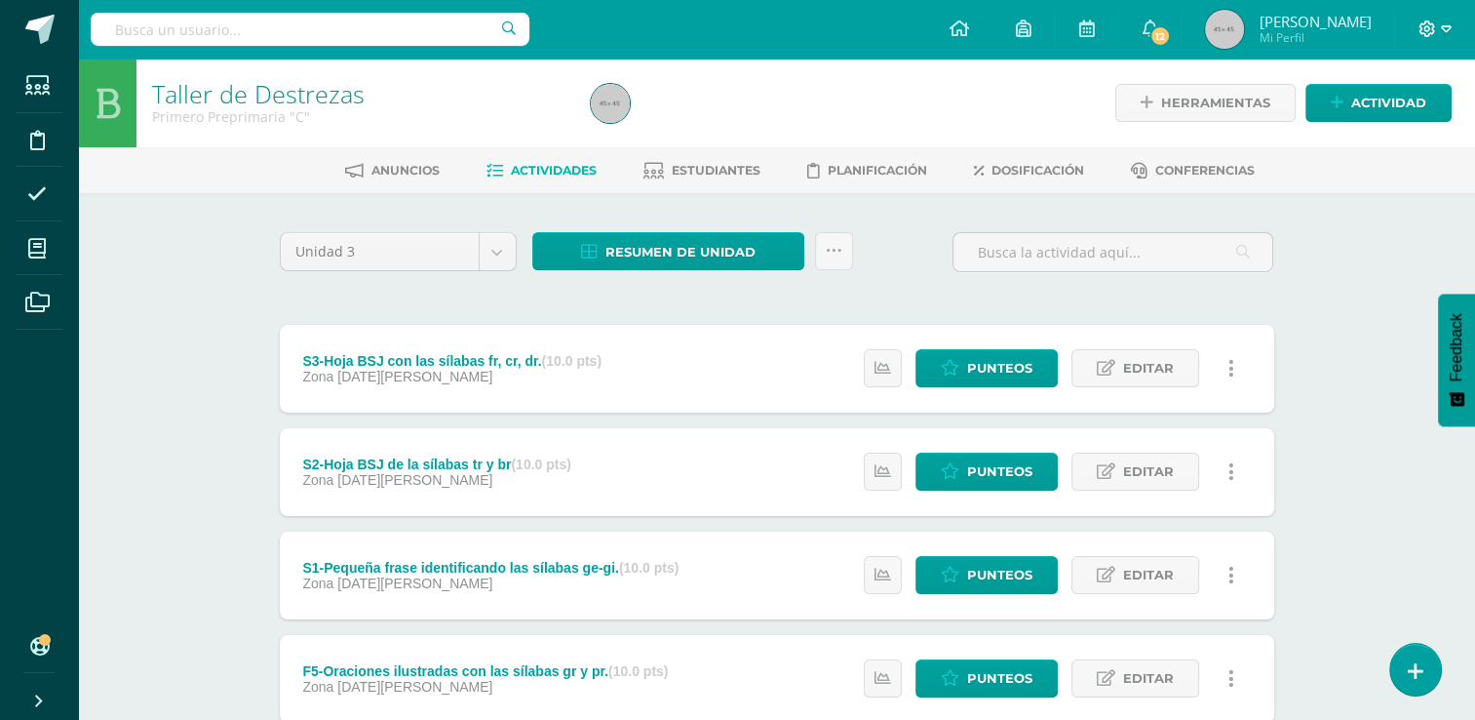
click at [1445, 37] on span at bounding box center [1435, 29] width 33 height 21
click at [1401, 136] on span "Cerrar sesión" at bounding box center [1385, 132] width 88 height 19
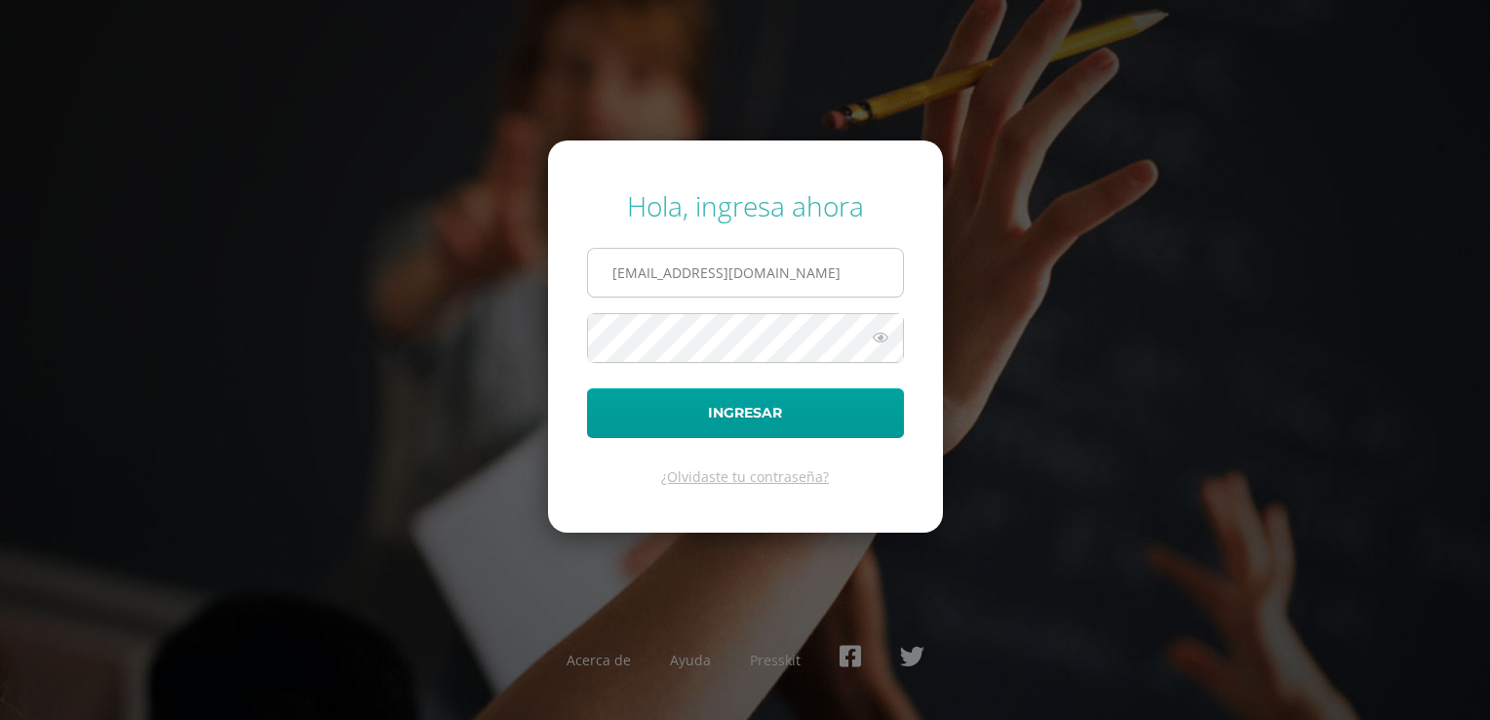
click at [811, 281] on input "lmiranda@bilinguesanjuan.edu.gt" at bounding box center [745, 273] width 315 height 48
type input "[EMAIL_ADDRESS][DOMAIN_NAME]"
click at [755, 419] on button "Ingresar" at bounding box center [745, 413] width 317 height 50
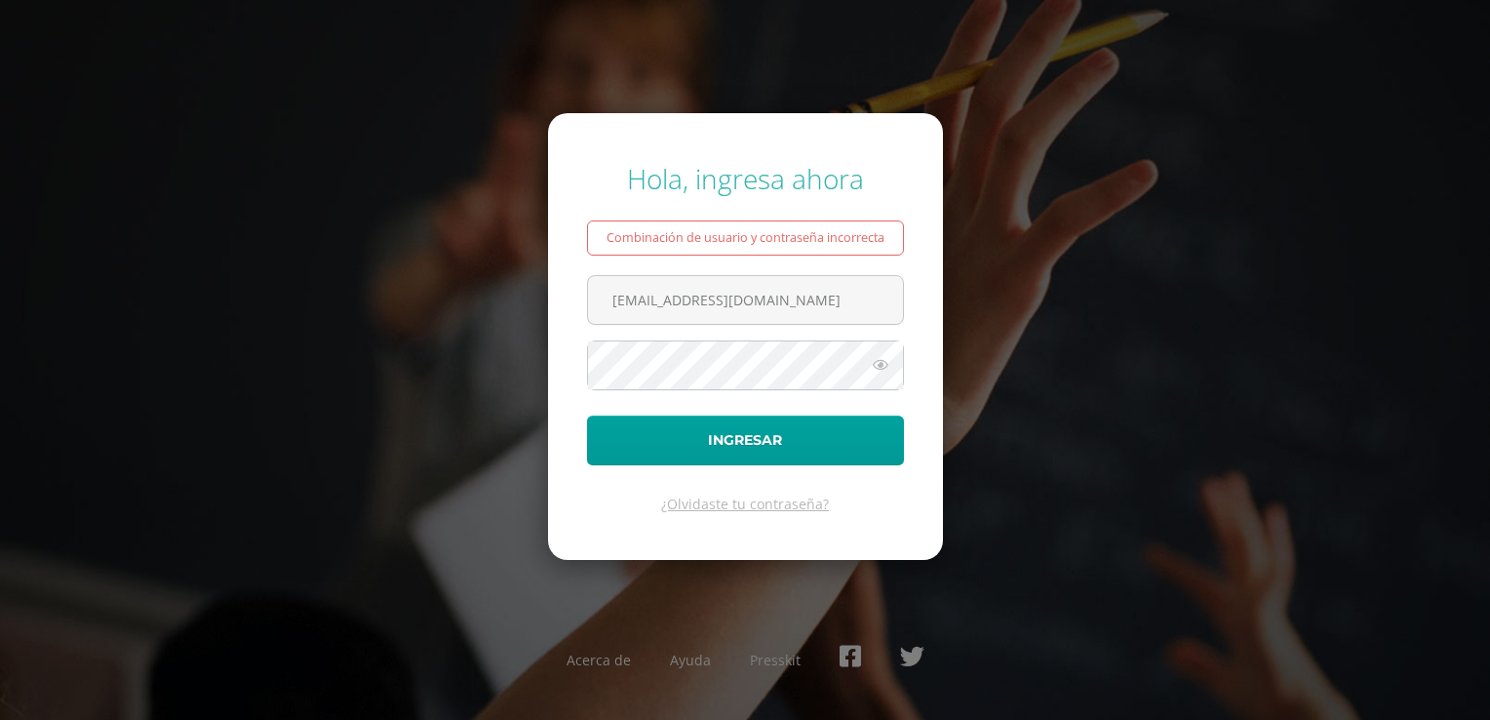
click at [881, 372] on icon at bounding box center [880, 364] width 25 height 23
click at [745, 240] on div "Combinación de usuario y contraseña incorrecta" at bounding box center [745, 237] width 317 height 35
click at [793, 297] on input "criteriospreprimaria@bilinguesanjuan.edu.gt" at bounding box center [745, 300] width 315 height 48
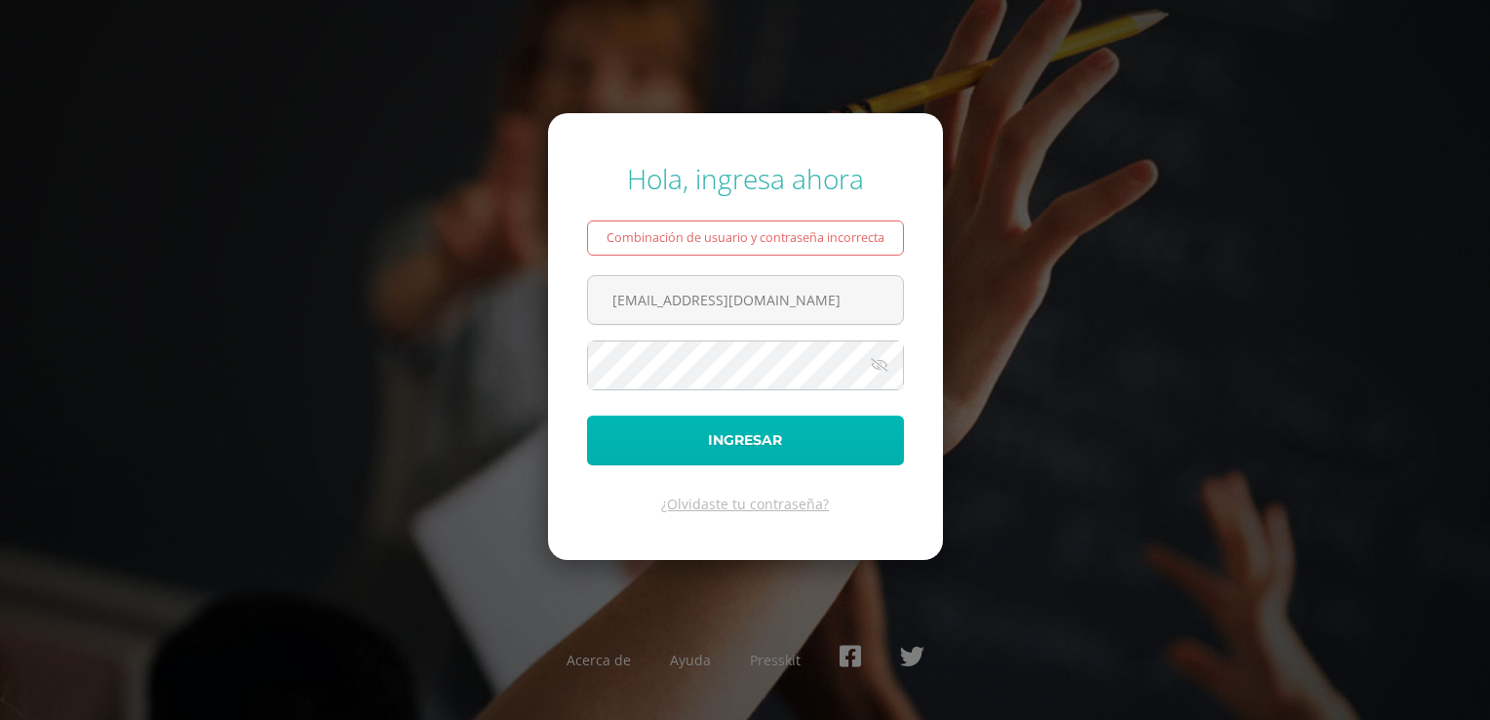
click at [752, 444] on button "Ingresar" at bounding box center [745, 440] width 317 height 50
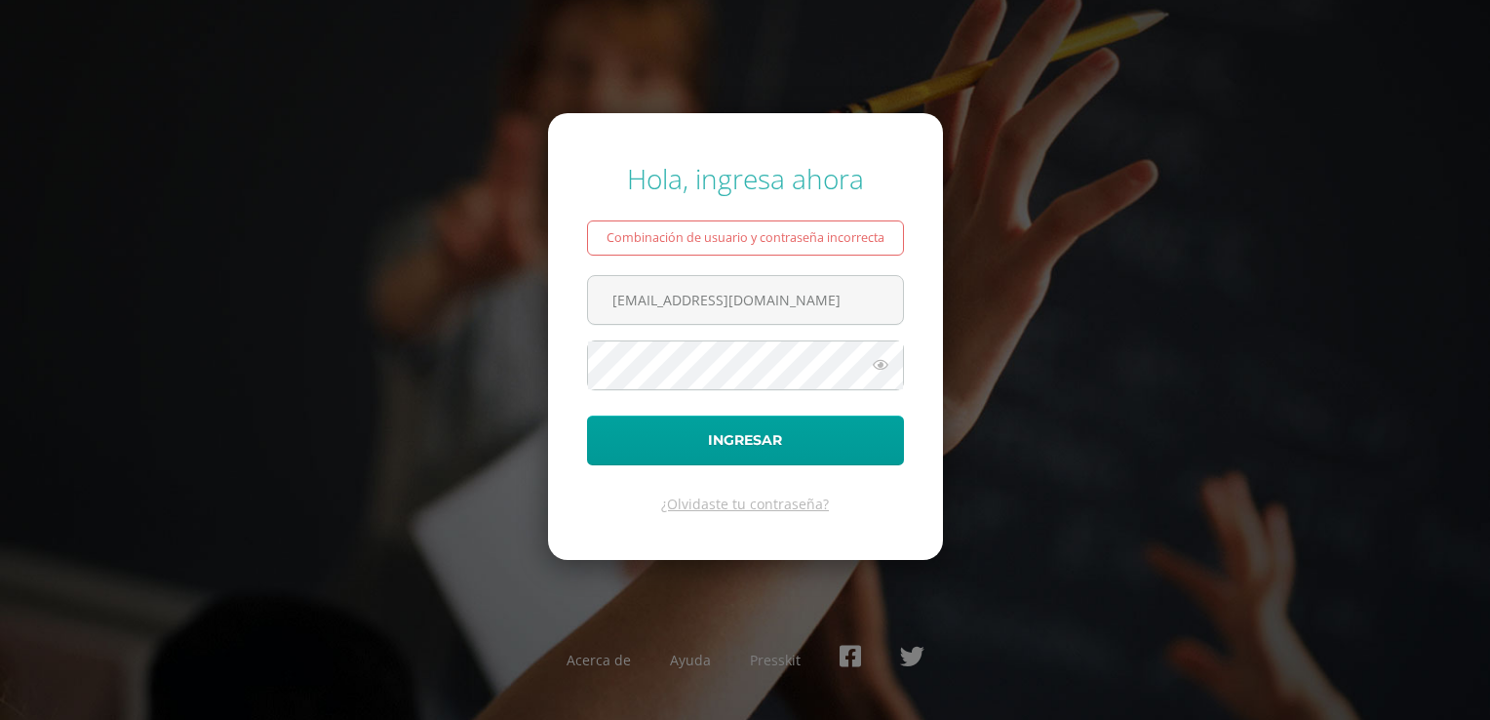
click at [885, 368] on icon at bounding box center [880, 364] width 25 height 23
click at [880, 289] on input "[EMAIL_ADDRESS][DOMAIN_NAME]" at bounding box center [745, 300] width 315 height 48
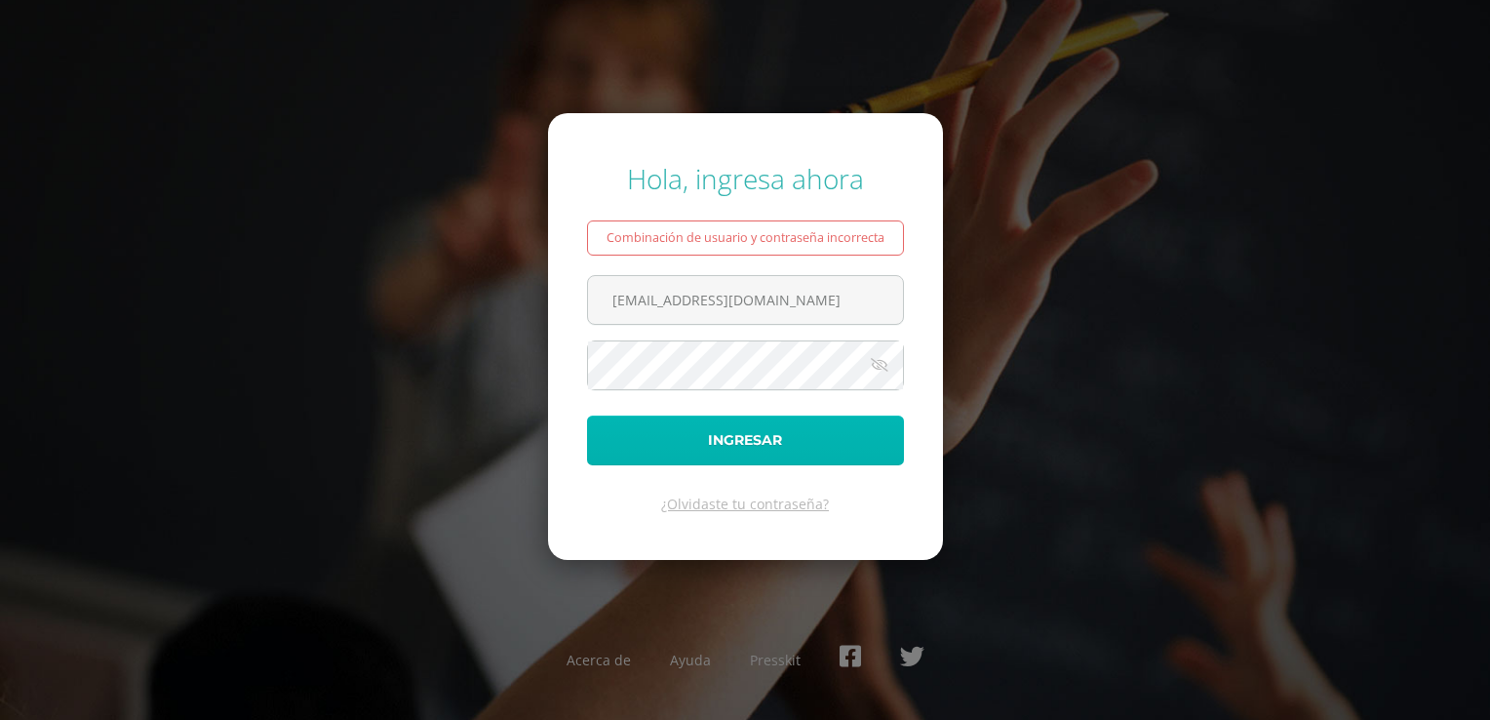
click at [755, 443] on button "Ingresar" at bounding box center [745, 440] width 317 height 50
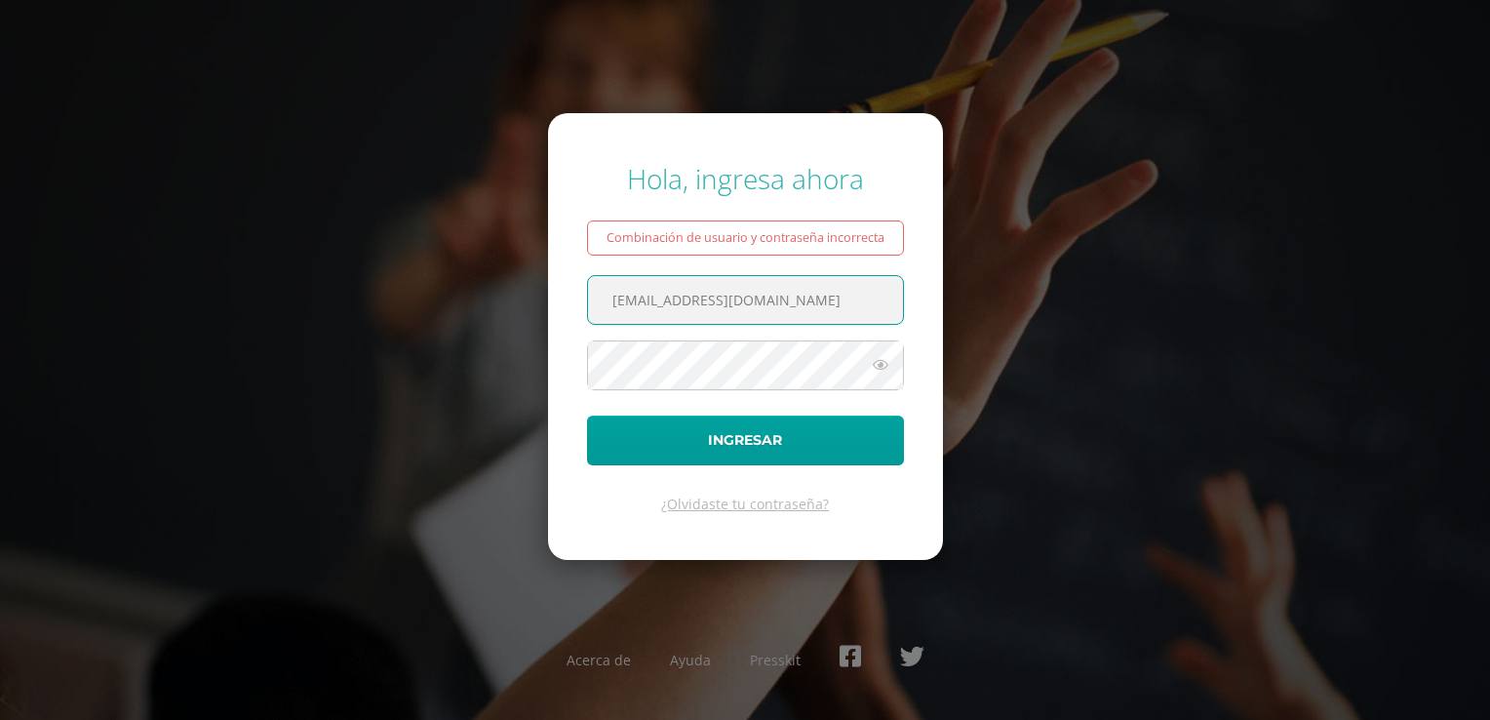
click at [842, 311] on input "[EMAIL_ADDRESS][DOMAIN_NAME]" at bounding box center [745, 300] width 315 height 48
click at [883, 359] on icon at bounding box center [880, 364] width 25 height 23
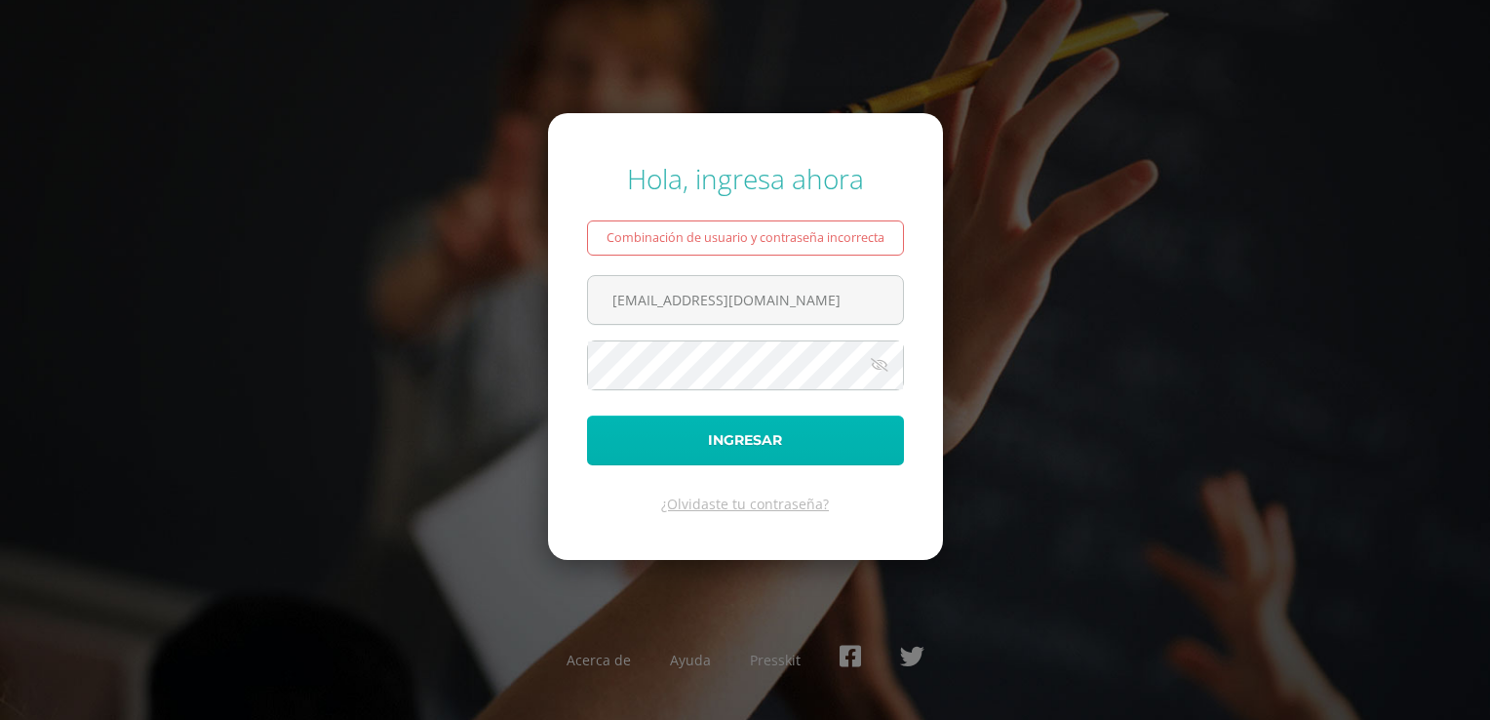
click at [777, 439] on button "Ingresar" at bounding box center [745, 440] width 317 height 50
